Goal: Information Seeking & Learning: Learn about a topic

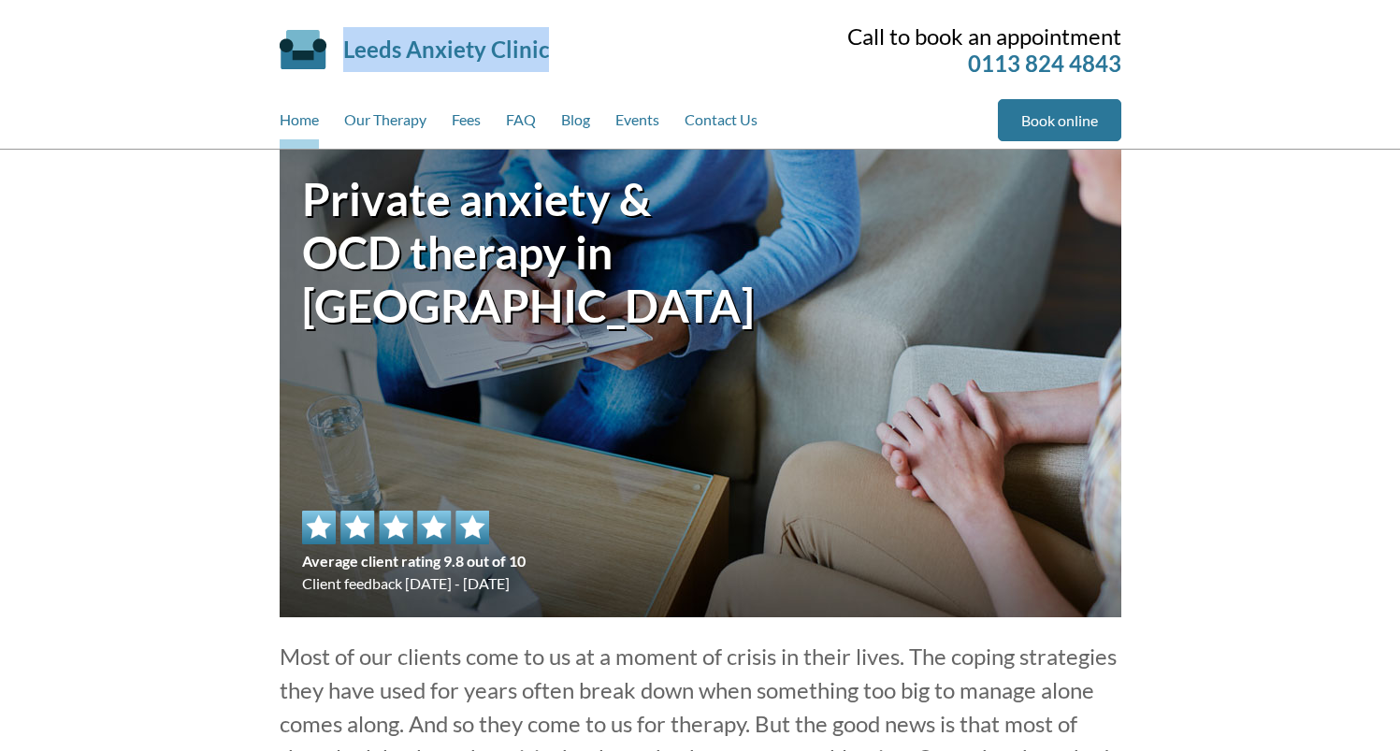
drag, startPoint x: 1100, startPoint y: 236, endPoint x: 256, endPoint y: 66, distance: 860.3
click at [257, 66] on div "Leeds Anxiety Clinic Skip to main content Call to book an appointment 0113 824 …" at bounding box center [700, 74] width 886 height 149
click at [257, 65] on div "Leeds Anxiety Clinic Skip to main content Call to book an appointment 0113 824 …" at bounding box center [700, 74] width 886 height 149
click at [266, 54] on div "Leeds Anxiety Clinic Skip to main content Call to book an appointment 0113 824 …" at bounding box center [700, 74] width 886 height 149
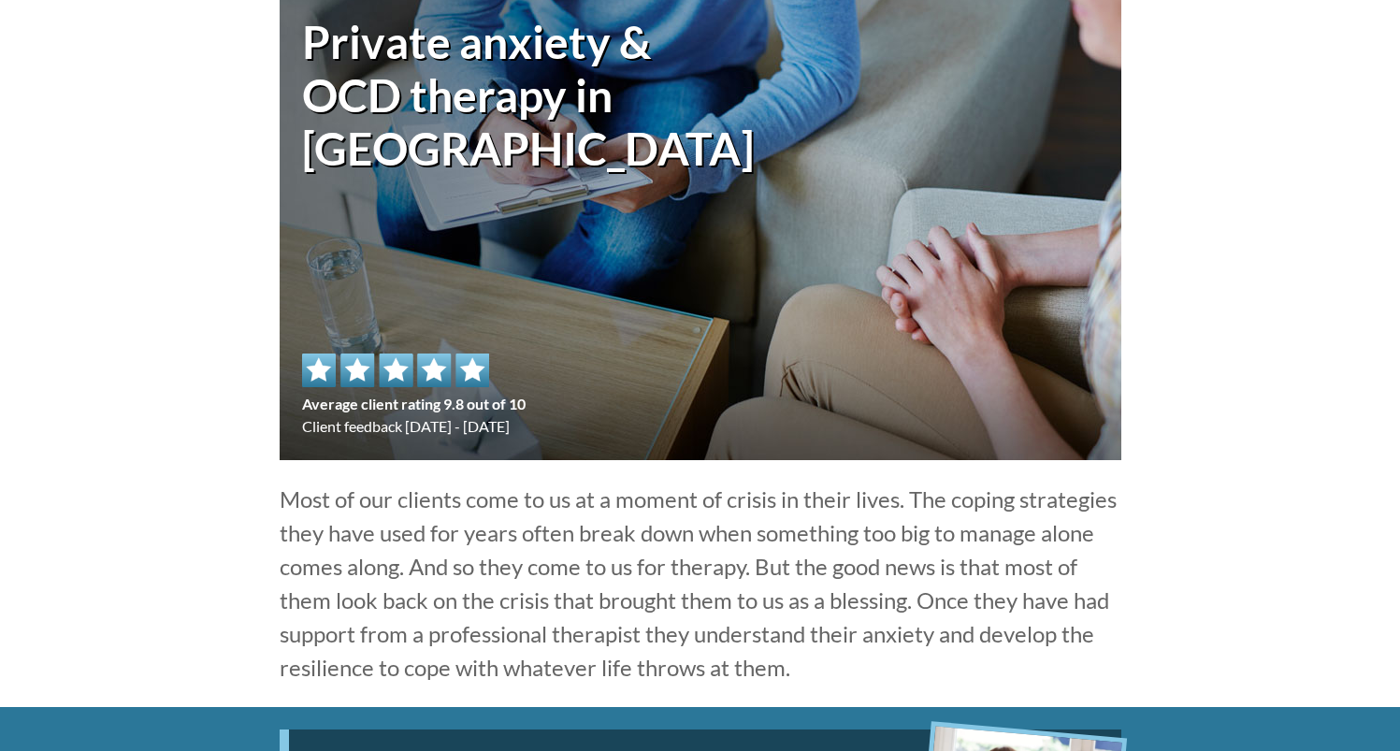
scroll to position [194, 0]
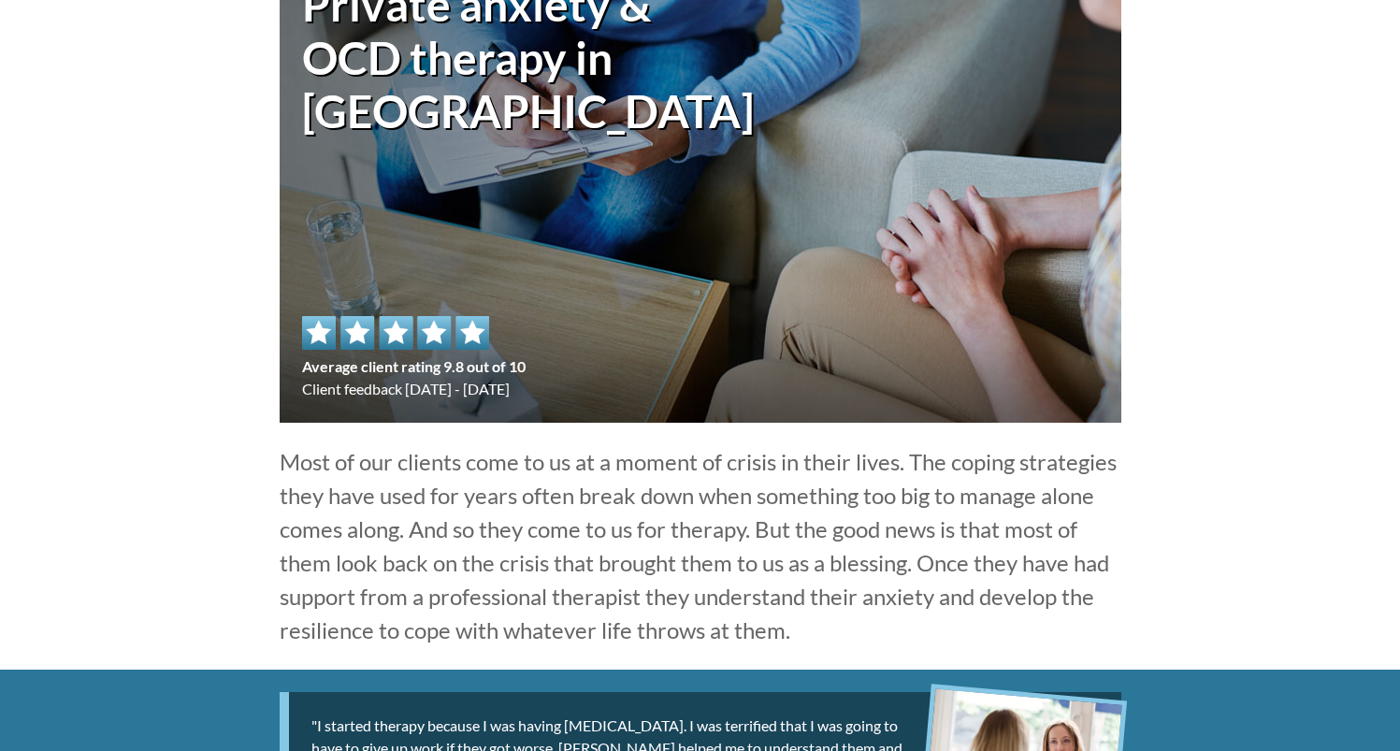
click at [876, 582] on p "Most of our clients come to us at a moment of crisis in their lives. The coping…" at bounding box center [701, 546] width 842 height 202
drag, startPoint x: 756, startPoint y: 619, endPoint x: 283, endPoint y: 465, distance: 497.7
click at [283, 465] on p "Most of our clients come to us at a moment of crisis in their lives. The coping…" at bounding box center [701, 546] width 842 height 202
copy p "Most of our clients come to us at a moment of crisis in their lives. The coping…"
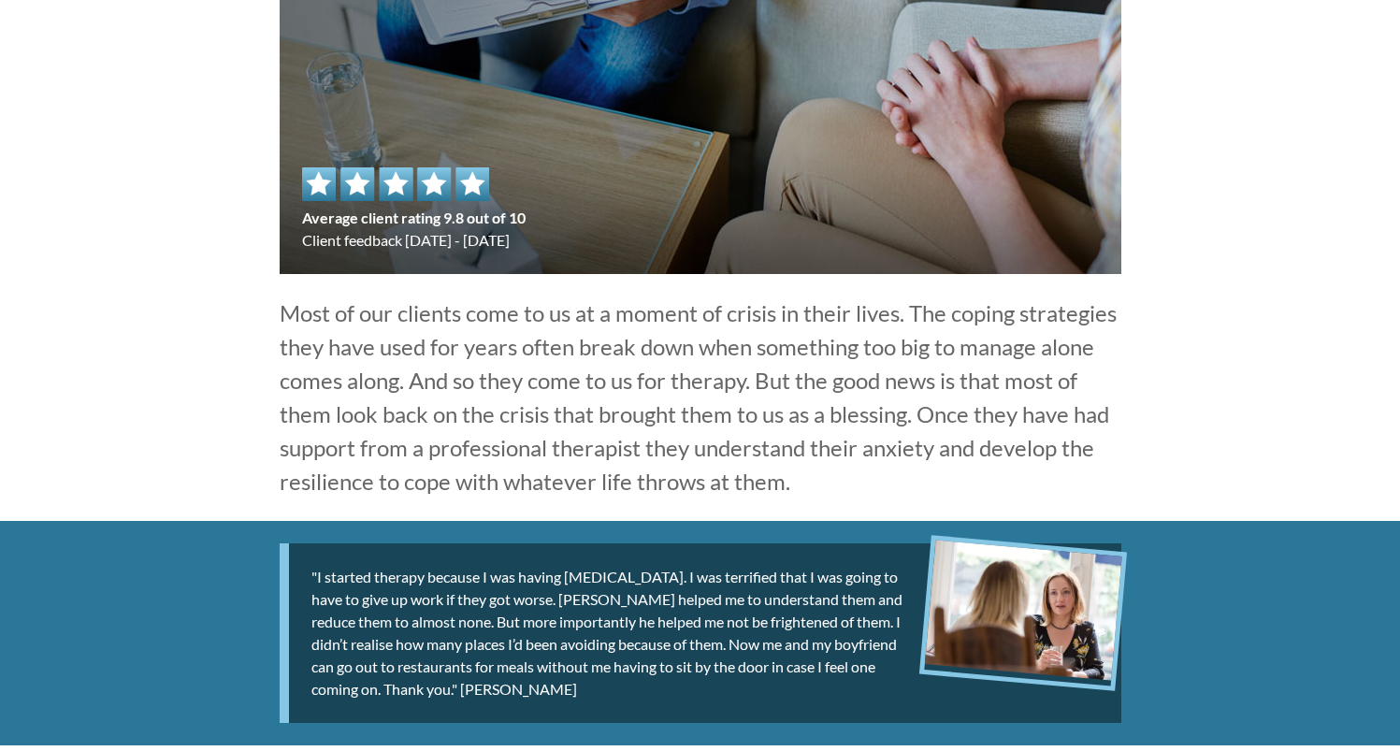
scroll to position [0, 0]
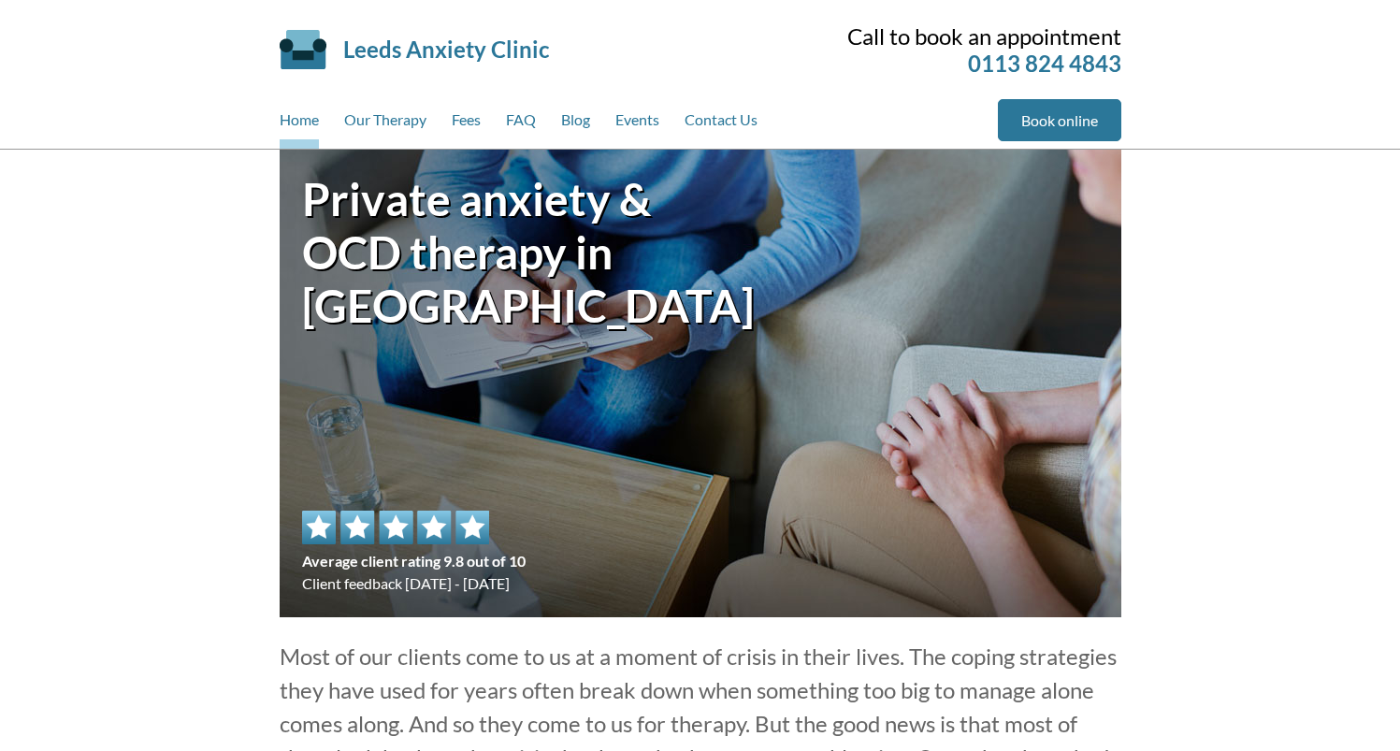
drag, startPoint x: 1361, startPoint y: 556, endPoint x: 798, endPoint y: 415, distance: 580.4
click at [798, 415] on div "Private anxiety & OCD therapy in [GEOGRAPHIC_DATA] Average client rating 9.8 ou…" at bounding box center [701, 384] width 842 height 468
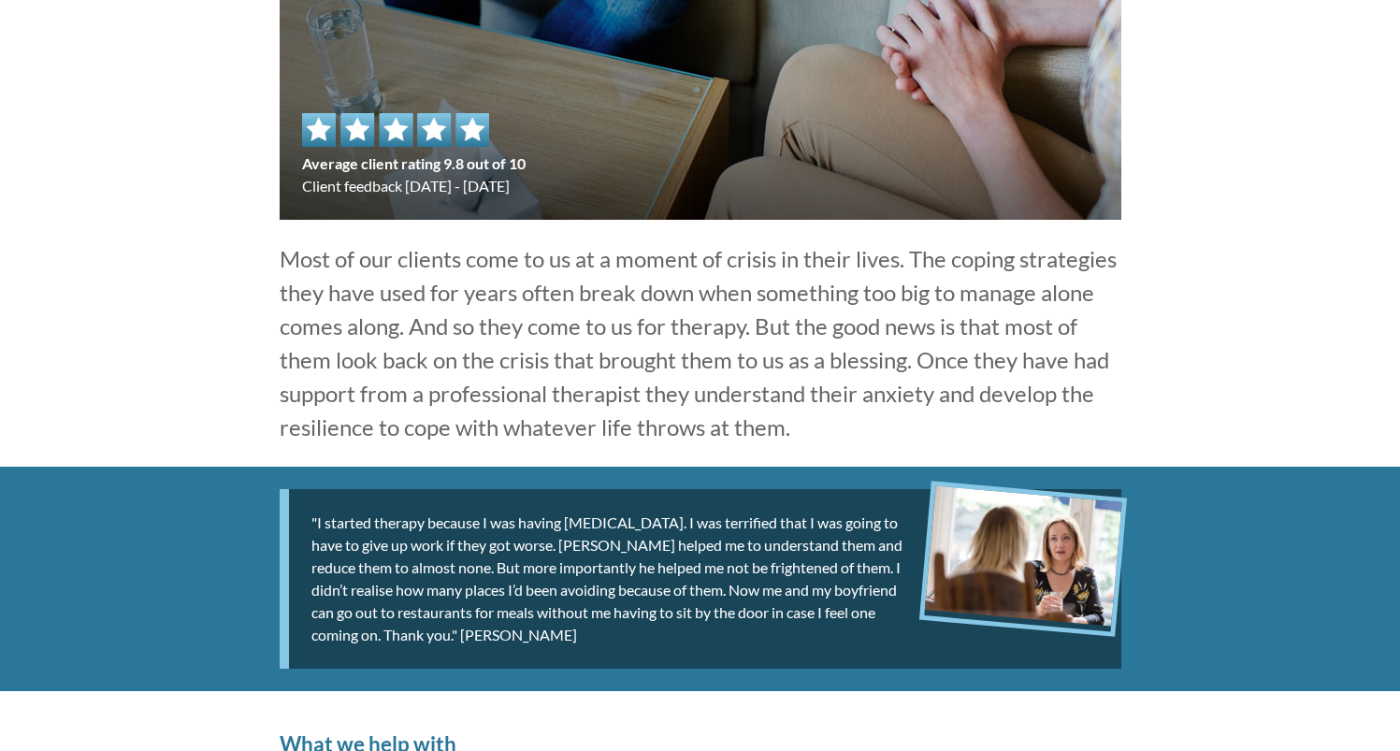
scroll to position [401, 0]
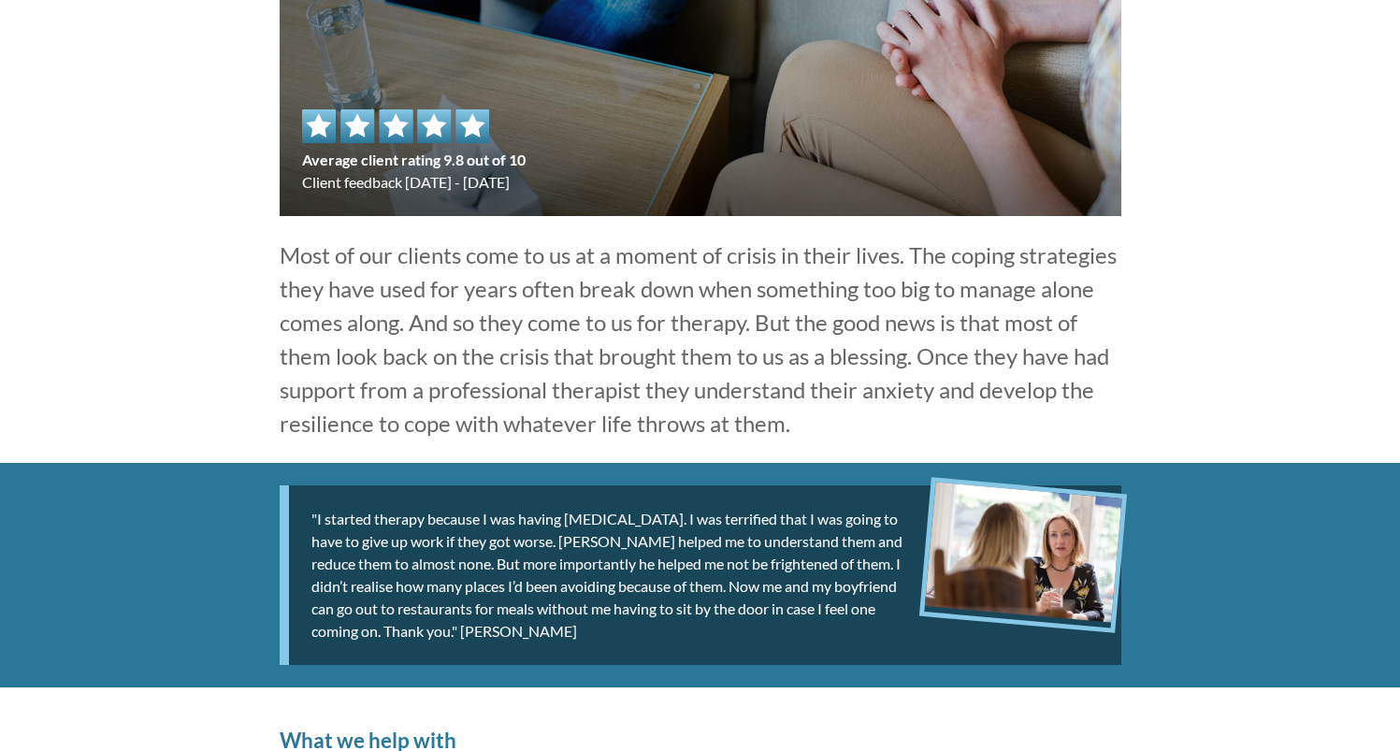
click at [526, 536] on div ""I started therapy because I was having [MEDICAL_DATA]. I was terrified that I …" at bounding box center [701, 575] width 842 height 180
drag, startPoint x: 515, startPoint y: 524, endPoint x: 667, endPoint y: 516, distance: 151.7
click at [664, 516] on div ""I started therapy because I was having [MEDICAL_DATA]. I was terrified that I …" at bounding box center [701, 575] width 842 height 180
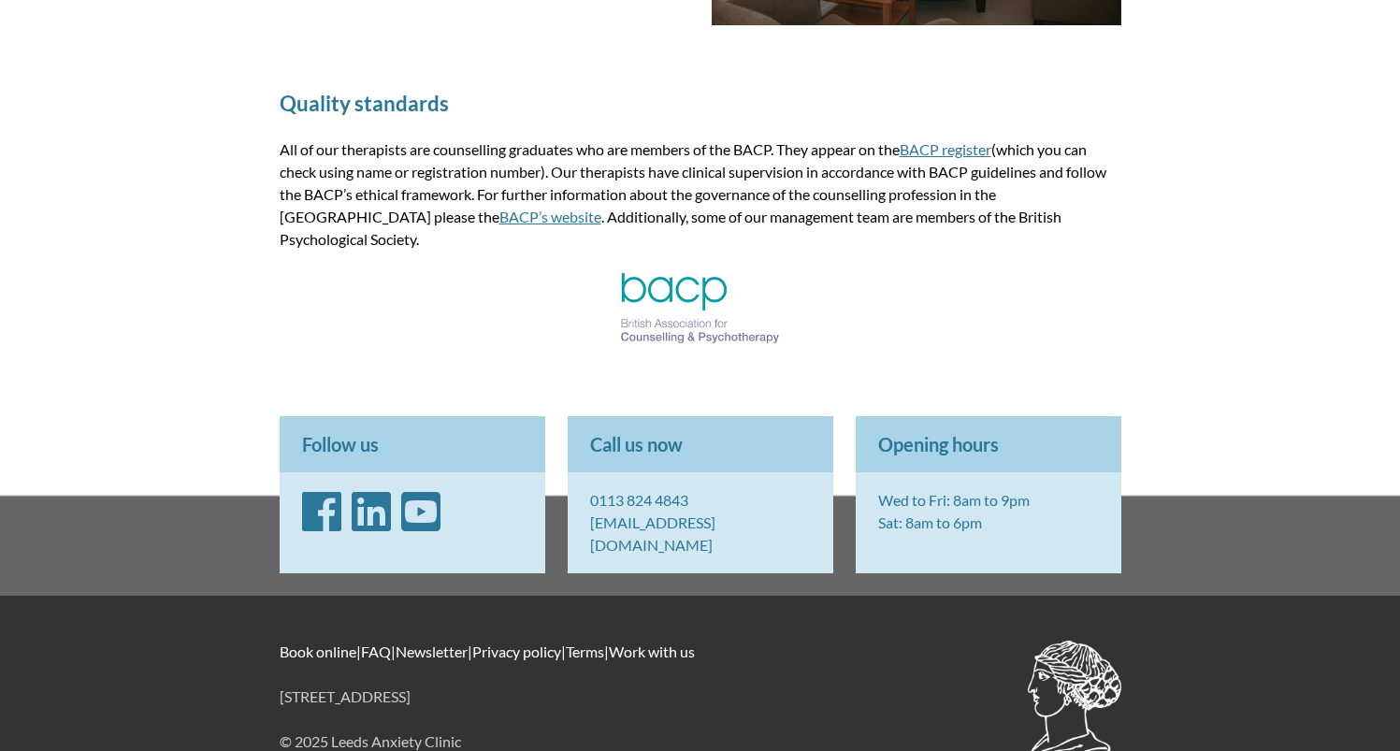
scroll to position [2533, 0]
click at [728, 274] on img at bounding box center [700, 307] width 159 height 70
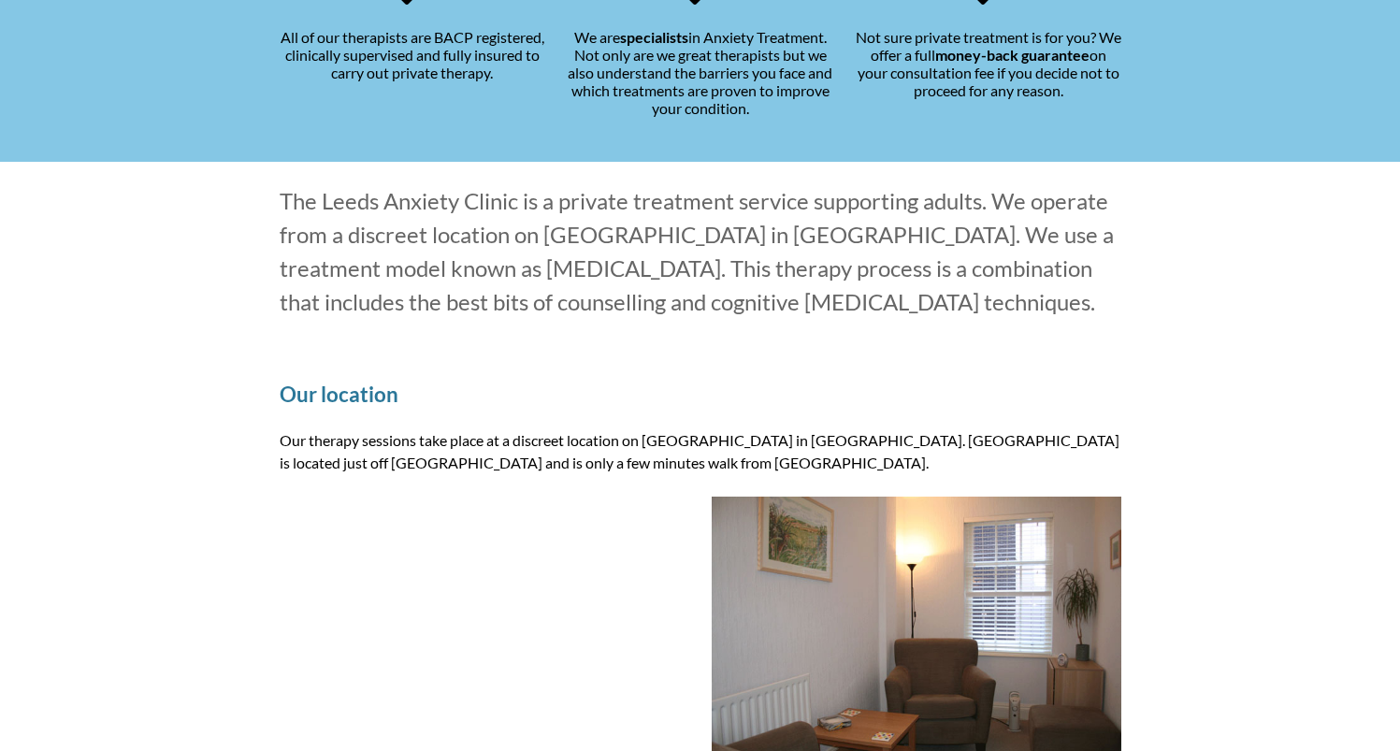
scroll to position [1638, 0]
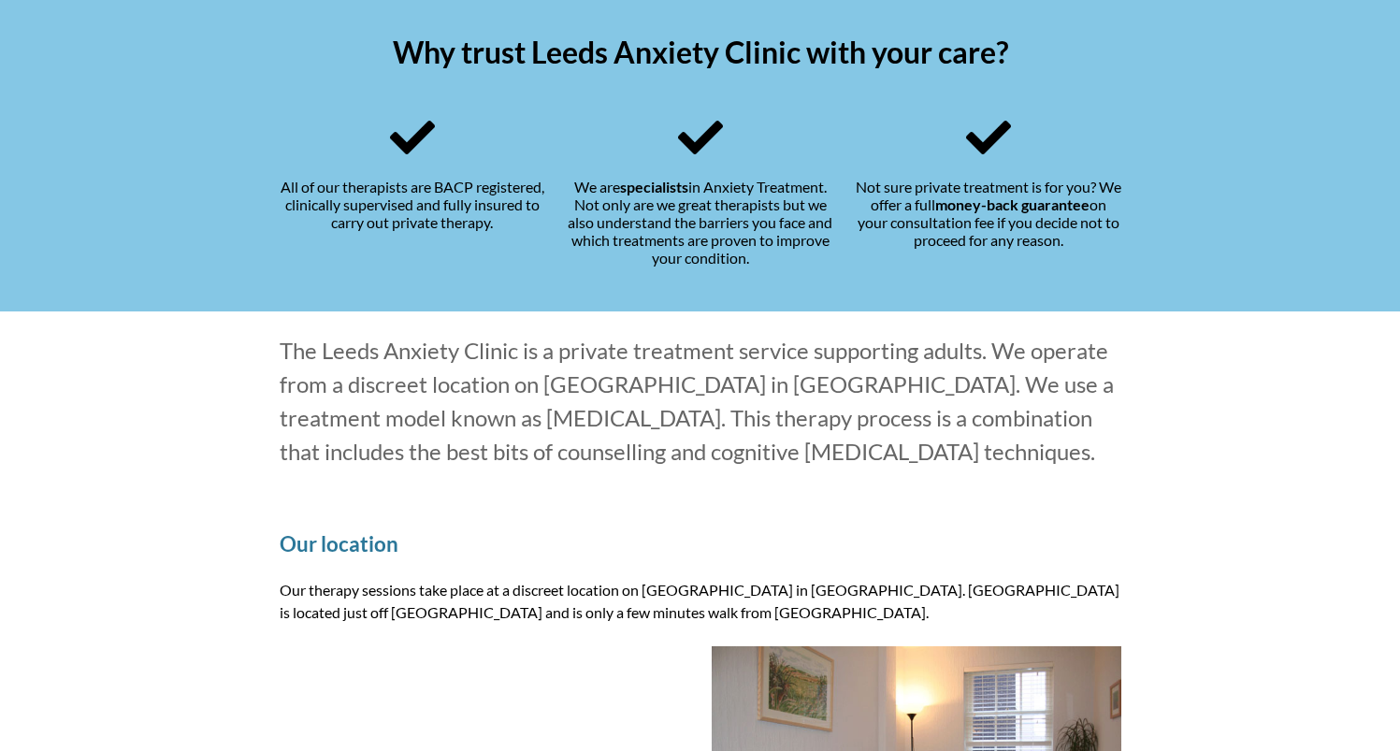
drag, startPoint x: 709, startPoint y: 363, endPoint x: 720, endPoint y: 362, distance: 11.3
click at [710, 364] on p "The Leeds Anxiety Clinic is a private treatment service supporting adults. We o…" at bounding box center [701, 401] width 842 height 135
drag, startPoint x: 1113, startPoint y: 456, endPoint x: 357, endPoint y: 360, distance: 761.7
click at [357, 361] on p "The Leeds Anxiety Clinic is a private treatment service supporting adults. We o…" at bounding box center [701, 401] width 842 height 135
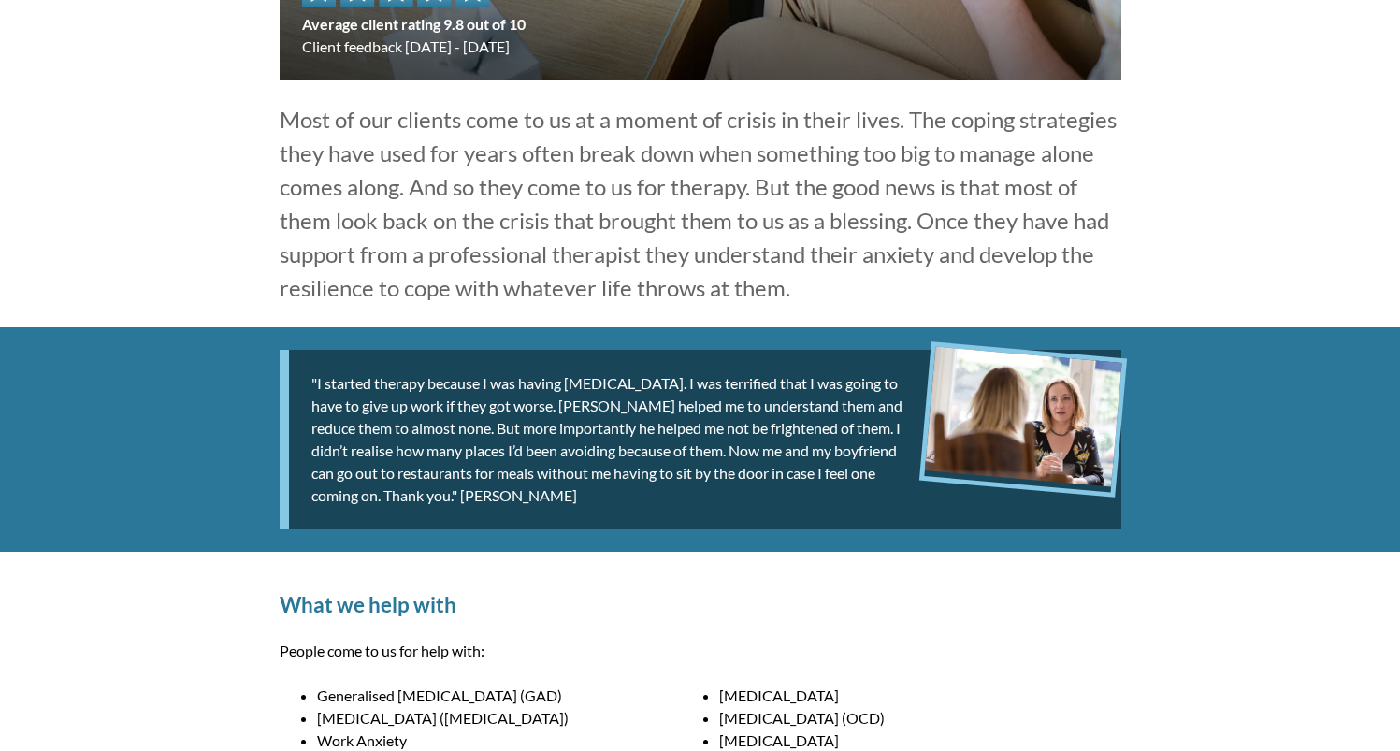
scroll to position [507, 0]
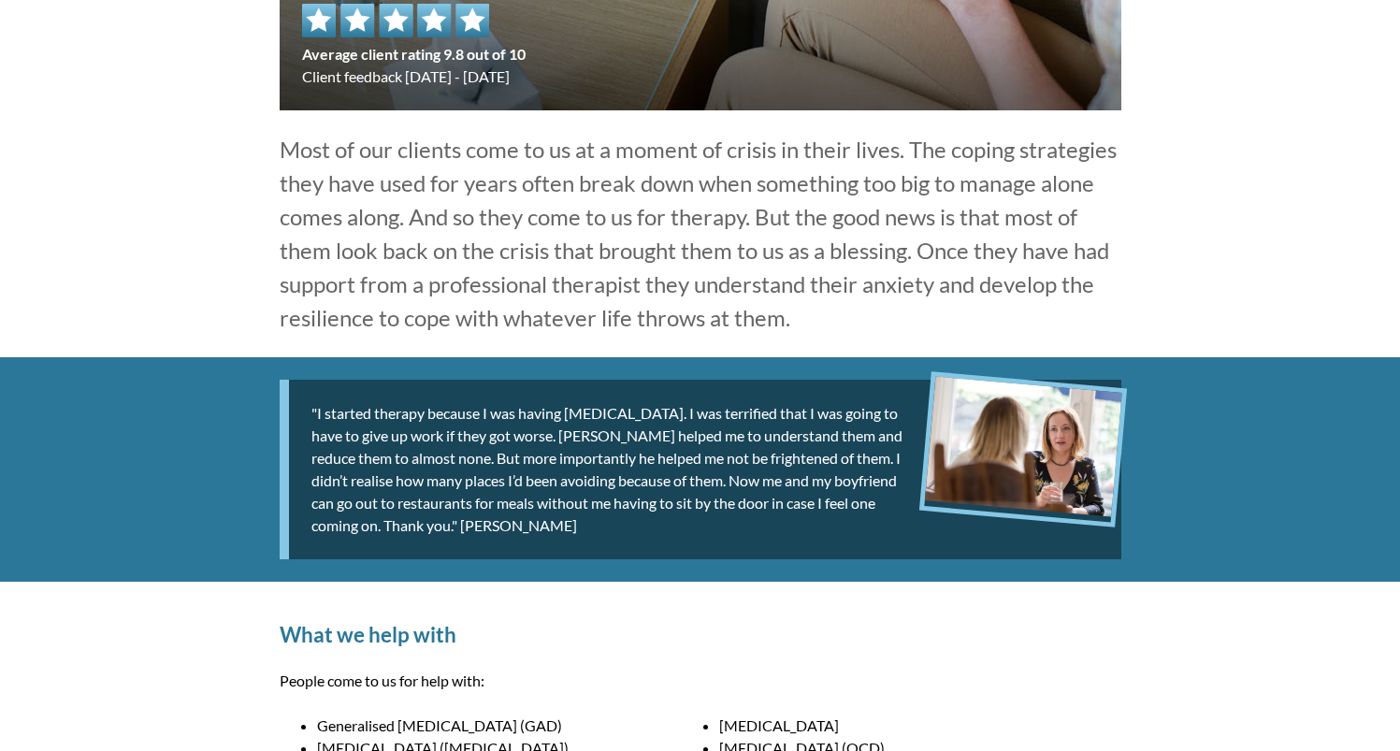
click at [346, 252] on p "Most of our clients come to us at a moment of crisis in their lives. The coping…" at bounding box center [701, 234] width 842 height 202
click at [284, 137] on p "Most of our clients come to us at a moment of crisis in their lives. The coping…" at bounding box center [701, 234] width 842 height 202
drag, startPoint x: 261, startPoint y: 125, endPoint x: 925, endPoint y: 322, distance: 692.3
click at [925, 322] on div "Most of our clients come to us at a moment of crisis in their lives. The coping…" at bounding box center [700, 233] width 886 height 247
copy p "Most of our clients come to us at a moment of crisis in their lives. The coping…"
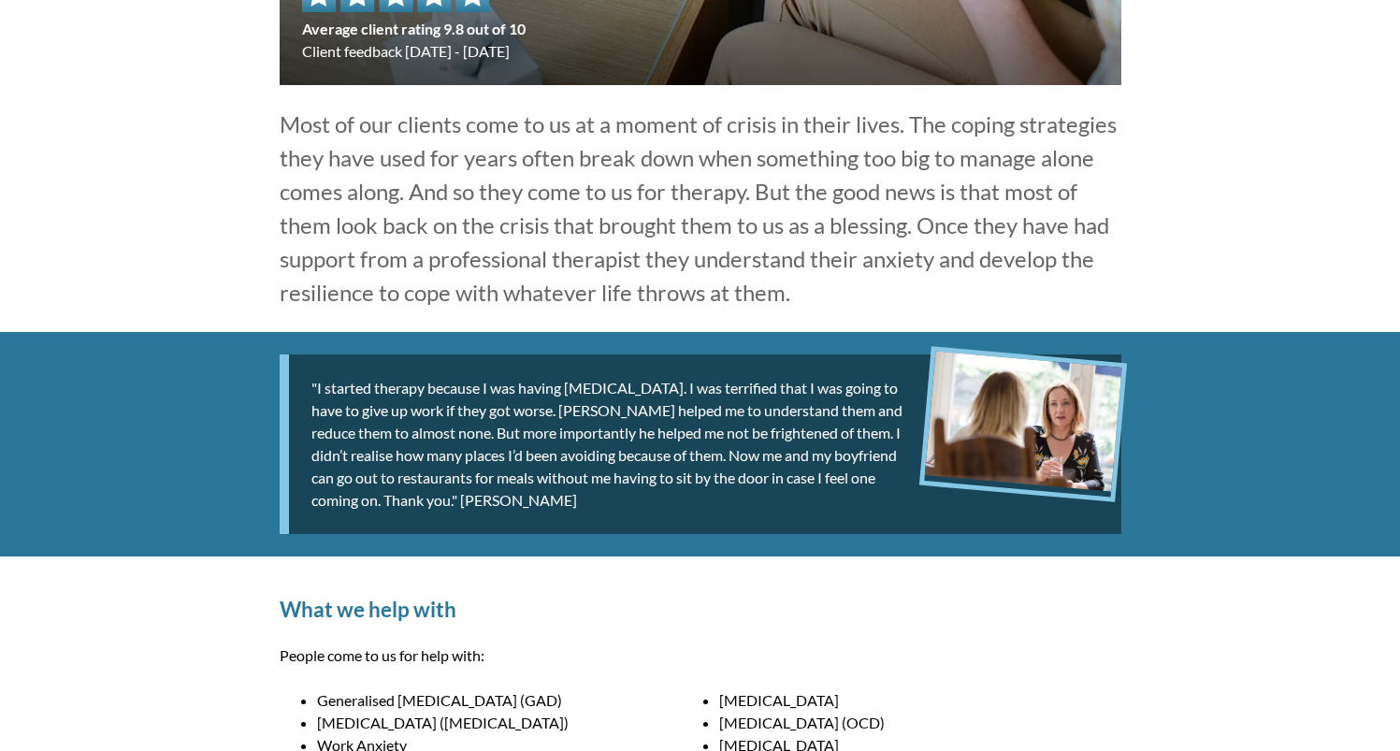
scroll to position [568, 0]
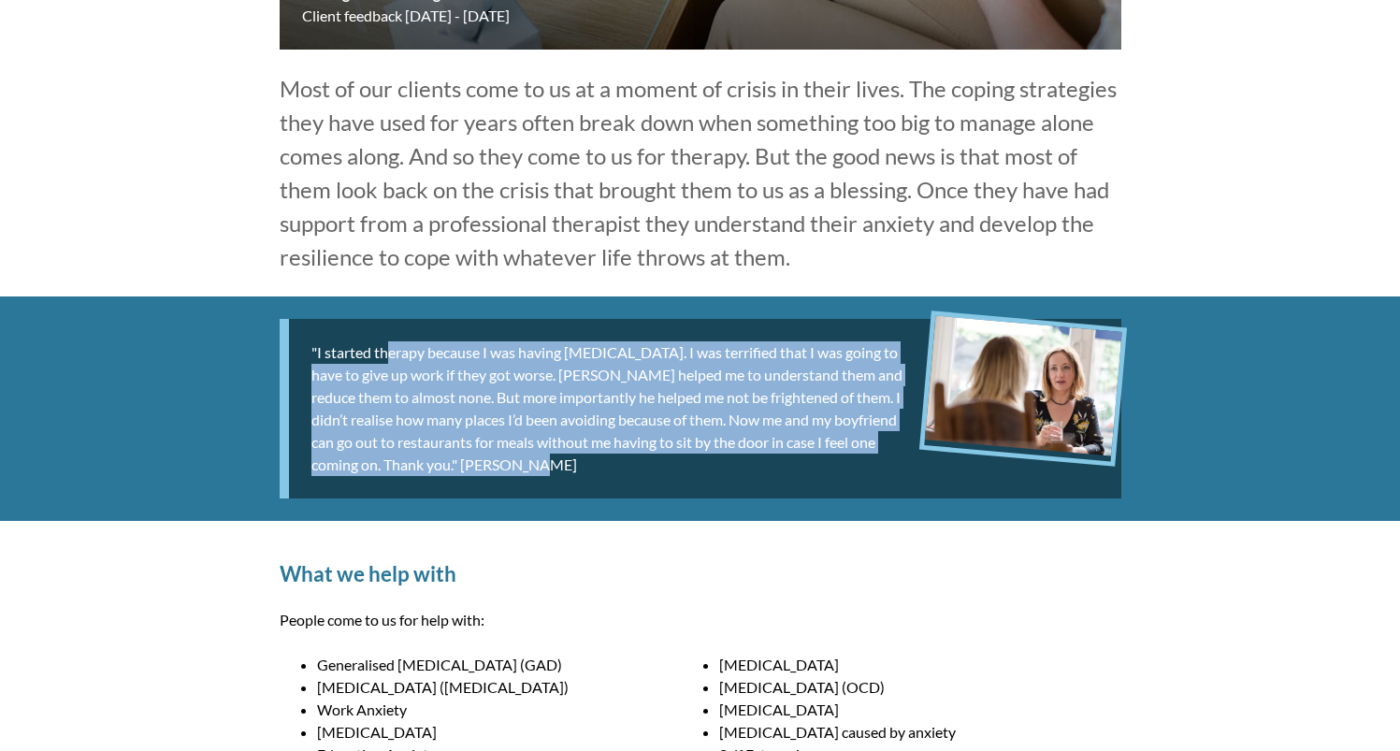
drag, startPoint x: 565, startPoint y: 470, endPoint x: 473, endPoint y: 367, distance: 137.8
click at [289, 346] on div ""I started therapy because I was having [MEDICAL_DATA]. I was terrified that I …" at bounding box center [701, 409] width 842 height 180
copy div ""I started therapy because I was having [MEDICAL_DATA]. I was terrified that I …"
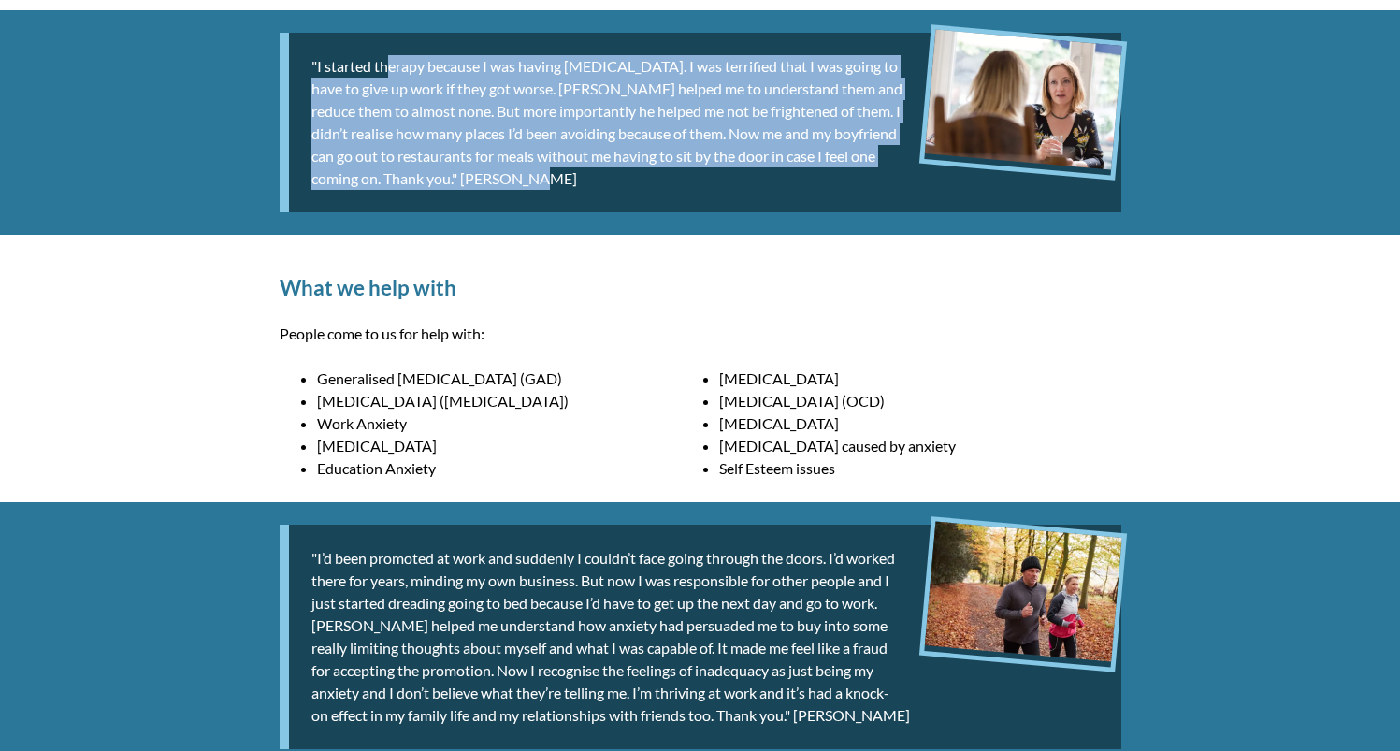
scroll to position [818, 0]
